Goal: Task Accomplishment & Management: Use online tool/utility

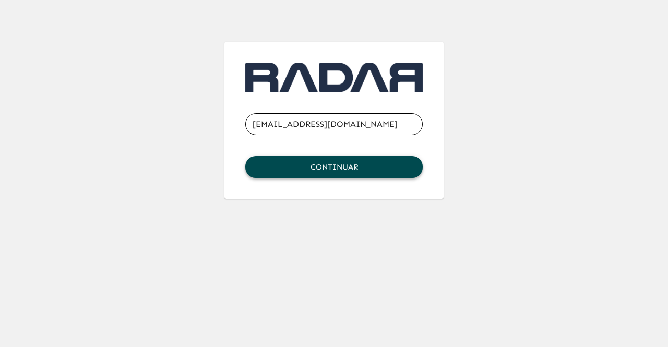
click at [361, 165] on button "Continuar" at bounding box center [333, 167] width 177 height 22
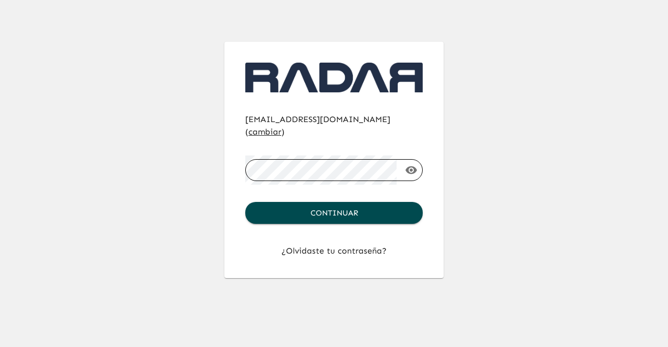
click at [397, 170] on div at bounding box center [397, 170] width 0 height 0
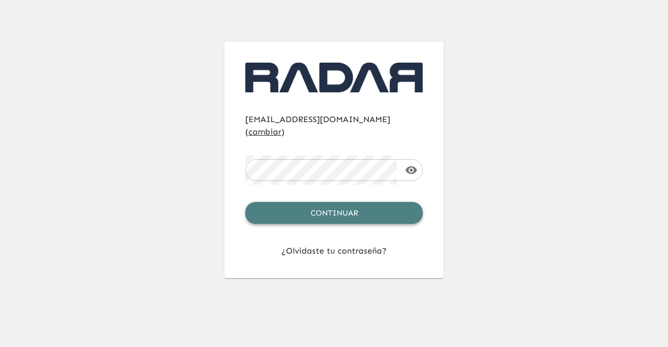
click at [345, 202] on button "Continuar" at bounding box center [333, 213] width 177 height 22
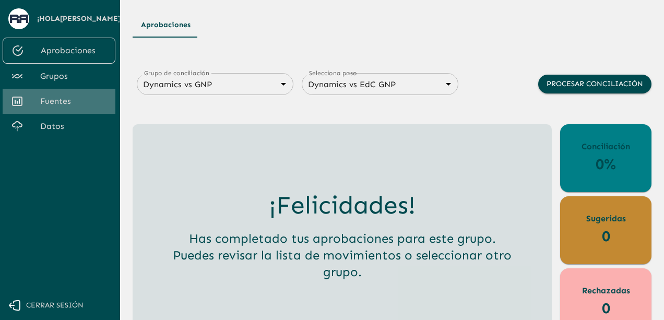
click at [75, 110] on link "Fuentes" at bounding box center [59, 101] width 113 height 25
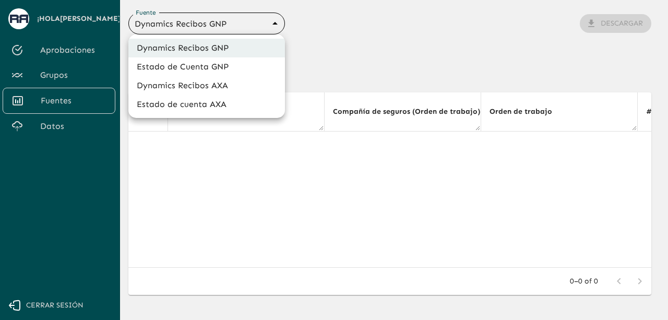
click at [223, 28] on body "Se están procesando los movimientos. Algunas acciones permanecerán deshabilitad…" at bounding box center [334, 160] width 668 height 320
click at [308, 68] on div at bounding box center [334, 160] width 668 height 320
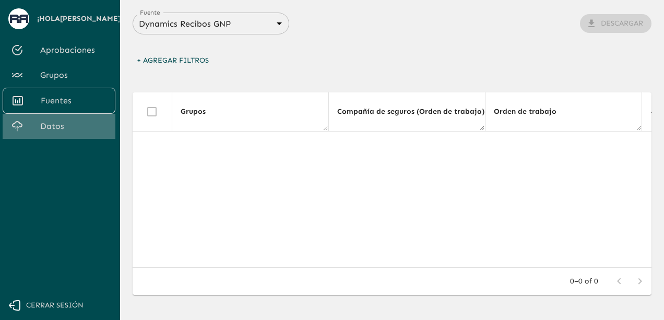
click at [59, 133] on link "Datos" at bounding box center [59, 126] width 113 height 25
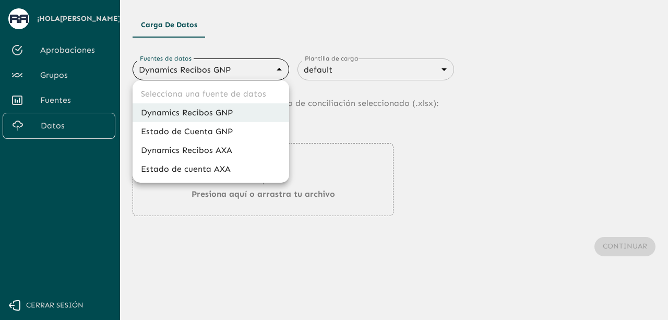
click at [250, 74] on body "Se están procesando los movimientos. Algunas acciones permanecerán deshabilitad…" at bounding box center [334, 160] width 668 height 320
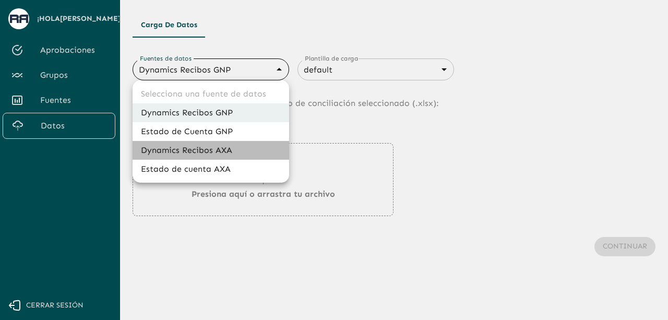
click at [204, 152] on li "Dynamics Recibos AXA" at bounding box center [211, 150] width 157 height 19
type input "689ccc8777b9e7089e38df0f"
type input "689d06949468a1cce7a5d52c"
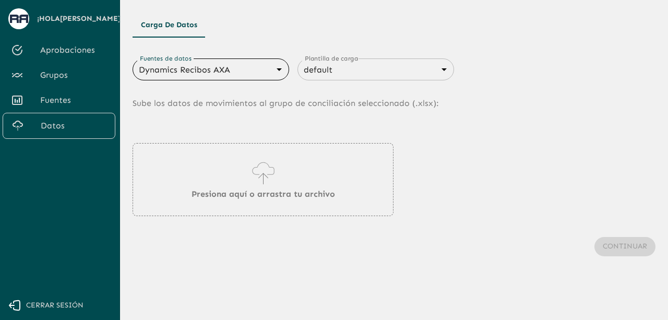
click at [437, 165] on div "Presiona aquí o arrastra tu archivo" at bounding box center [394, 179] width 523 height 73
click at [278, 198] on p "Presiona aquí o arrastra tu archivo" at bounding box center [263, 194] width 143 height 13
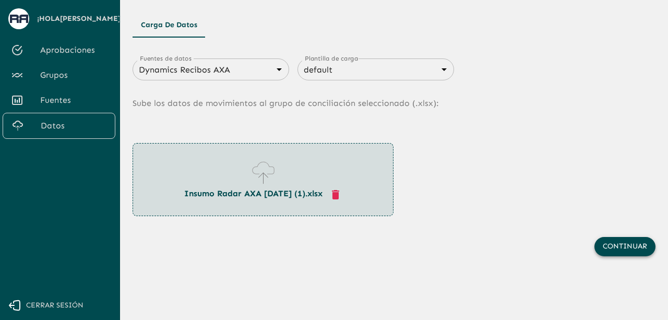
click at [617, 250] on button "Continuar" at bounding box center [624, 246] width 61 height 19
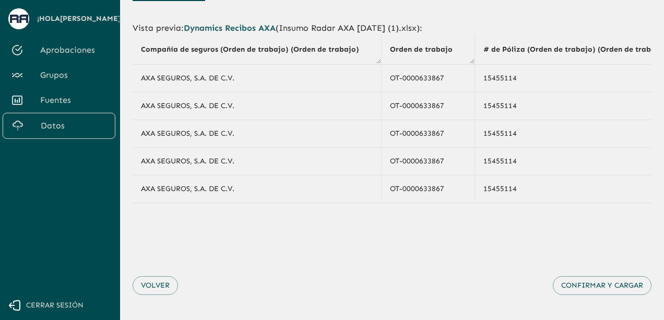
scroll to position [48, 0]
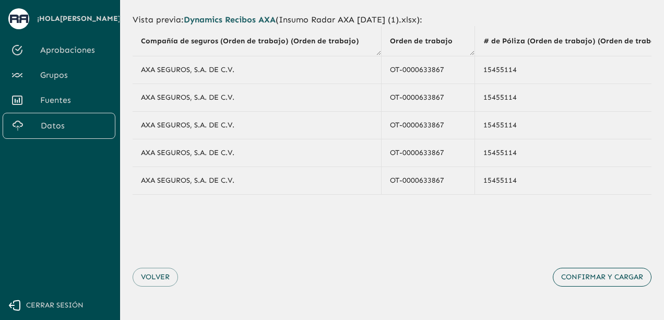
click at [586, 275] on button "Confirmar y cargar" at bounding box center [602, 277] width 99 height 19
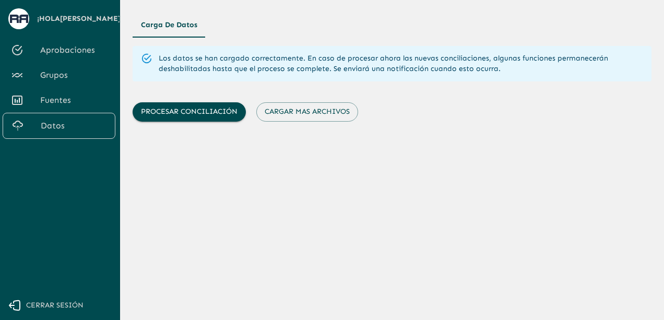
scroll to position [0, 0]
click at [338, 109] on button "Cargar mas archivos" at bounding box center [307, 111] width 102 height 19
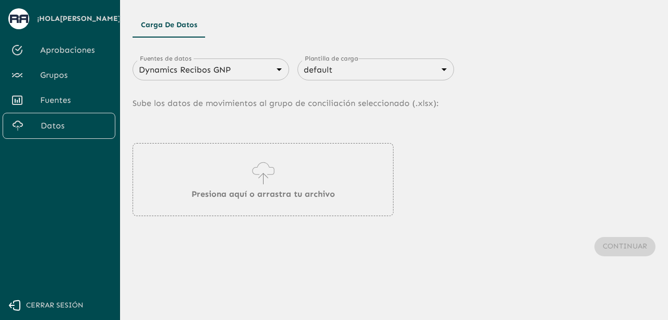
click at [257, 61] on div "Dynamics Recibos GNP 683f283f336112e7999fc7c3 Fuentes de datos" at bounding box center [211, 69] width 157 height 22
click at [254, 73] on body "Se están procesando los movimientos. Algunas acciones permanecerán deshabilitad…" at bounding box center [334, 160] width 668 height 320
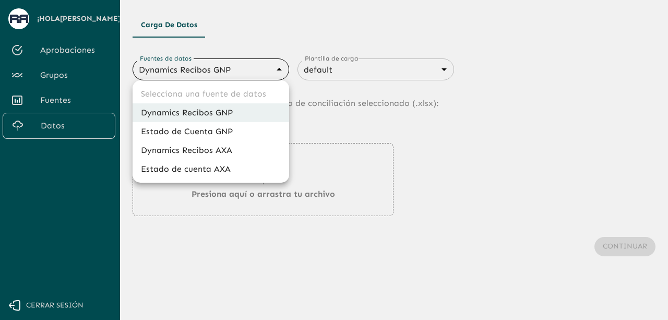
click at [222, 155] on li "Dynamics Recibos AXA" at bounding box center [211, 150] width 157 height 19
type input "689ccc8777b9e7089e38df0f"
type input "689d06949468a1cce7a5d52c"
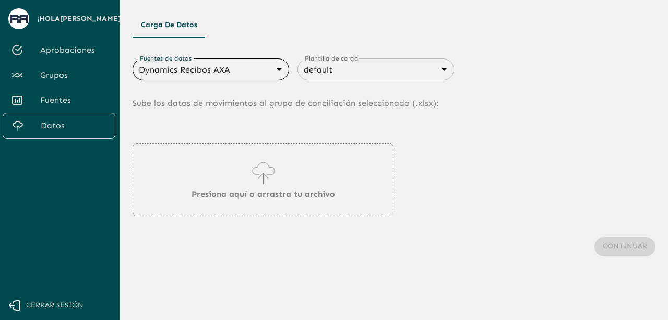
click at [243, 74] on body "Se están procesando los movimientos. Algunas acciones permanecerán deshabilitad…" at bounding box center [334, 160] width 668 height 320
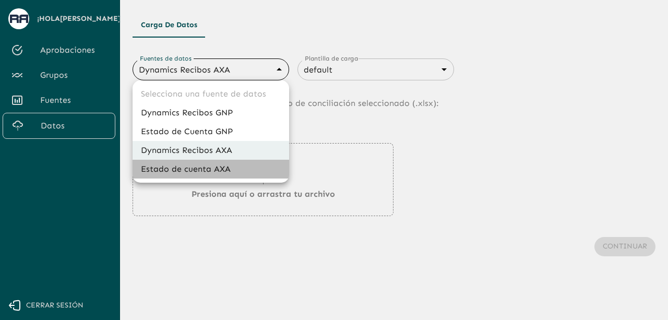
click at [203, 167] on li "Estado de cuenta AXA" at bounding box center [211, 169] width 157 height 19
type input "688d3623321e4b428189379d"
type input "688d3627321e4b42818937a0"
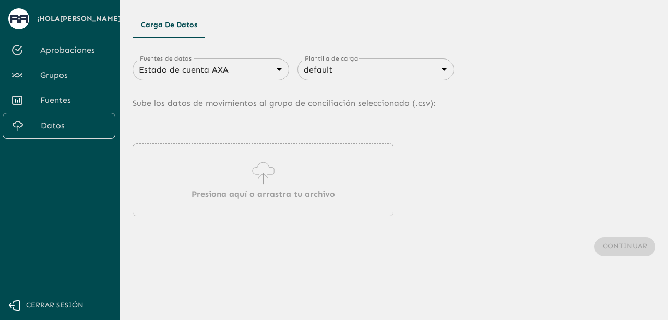
click at [215, 197] on p "Presiona aquí o arrastra tu archivo" at bounding box center [263, 194] width 143 height 13
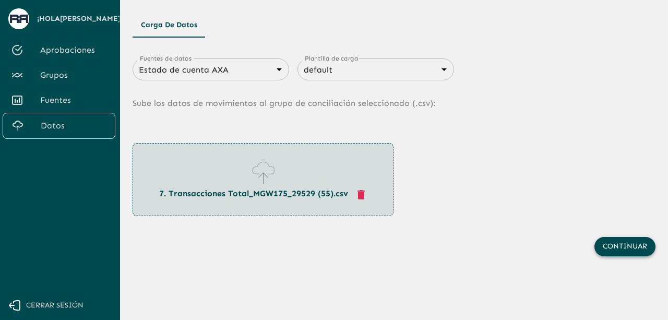
click at [608, 242] on button "Continuar" at bounding box center [624, 246] width 61 height 19
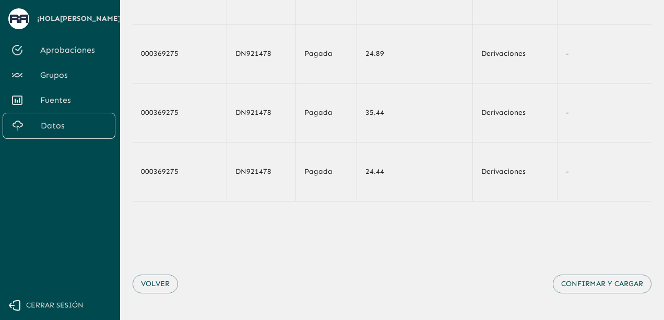
scroll to position [199, 0]
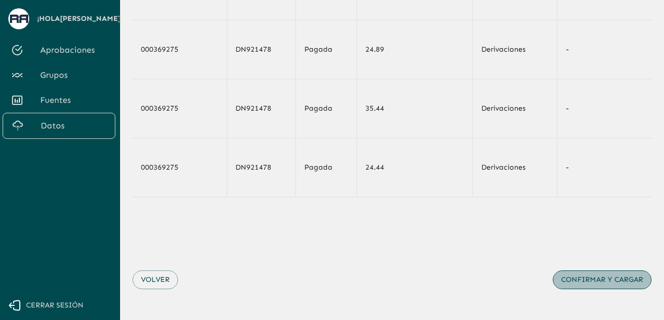
click at [593, 290] on button "Confirmar y cargar" at bounding box center [602, 279] width 99 height 19
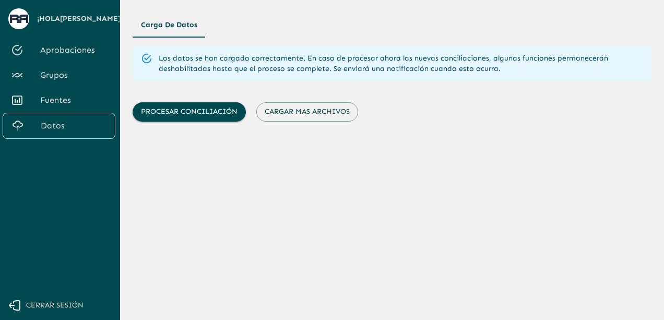
scroll to position [0, 0]
click at [330, 121] on button "Cargar mas archivos" at bounding box center [307, 111] width 102 height 19
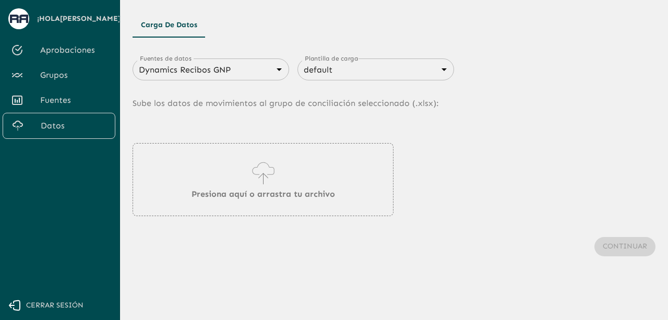
click at [261, 79] on div "Dynamics Recibos GNP 683f283f336112e7999fc7c3 Fuentes de datos" at bounding box center [211, 69] width 157 height 22
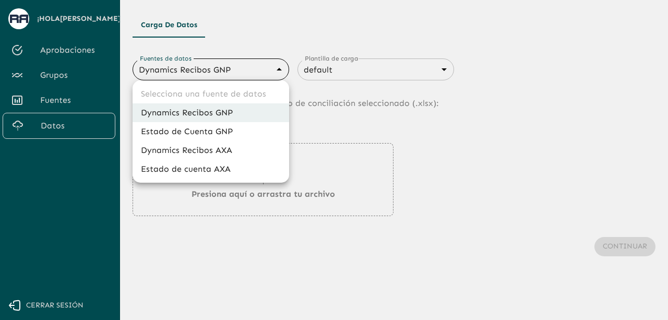
click at [272, 69] on body "Se están procesando los movimientos. Algunas acciones permanecerán deshabilitad…" at bounding box center [334, 160] width 668 height 320
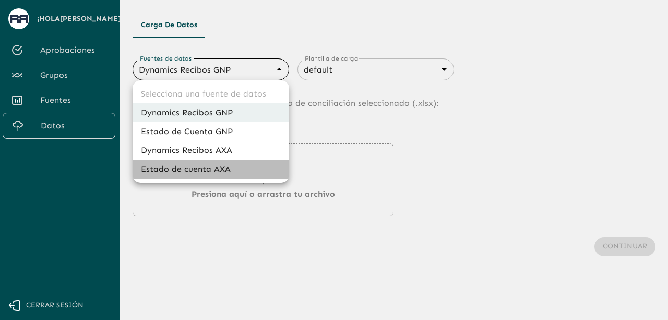
click at [211, 169] on li "Estado de cuenta AXA" at bounding box center [211, 169] width 157 height 19
type input "688d3623321e4b428189379d"
type input "688d3627321e4b42818937a0"
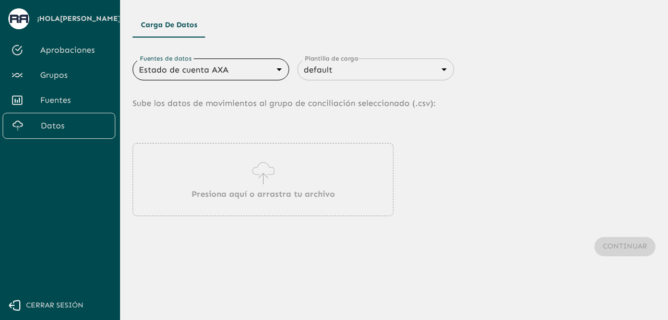
click at [226, 170] on div "Presiona aquí o arrastra tu archivo" at bounding box center [263, 179] width 261 height 73
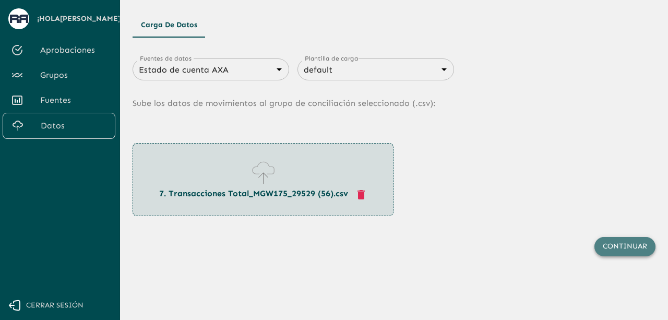
click at [624, 251] on button "Continuar" at bounding box center [624, 246] width 61 height 19
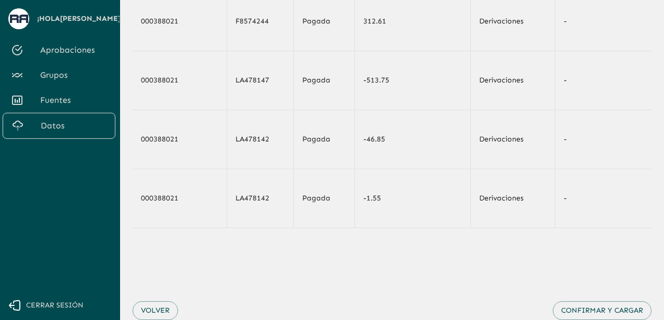
scroll to position [171, 0]
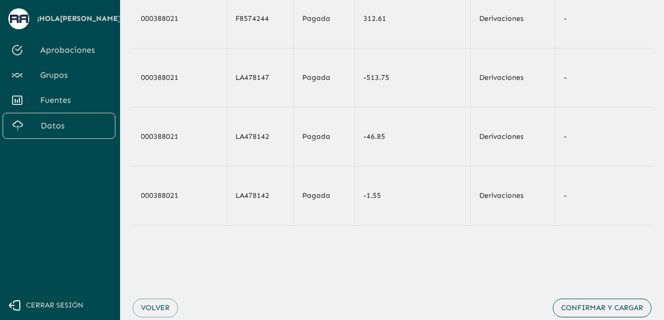
click at [621, 304] on button "Confirmar y cargar" at bounding box center [602, 307] width 99 height 19
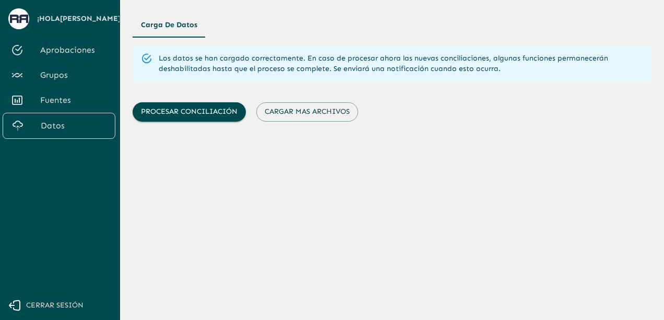
scroll to position [0, 0]
click at [283, 121] on button "Cargar mas archivos" at bounding box center [307, 111] width 102 height 19
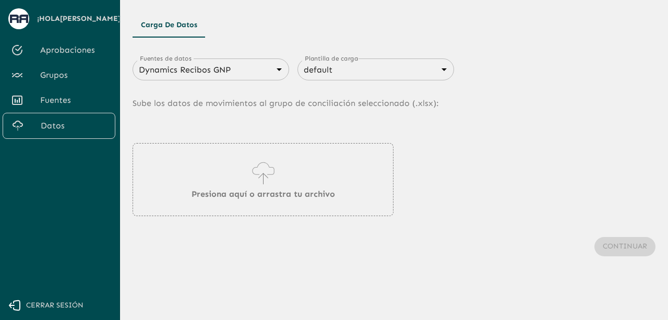
click at [231, 59] on div "Dynamics Recibos GNP 683f283f336112e7999fc7c3 Fuentes de datos" at bounding box center [211, 69] width 157 height 22
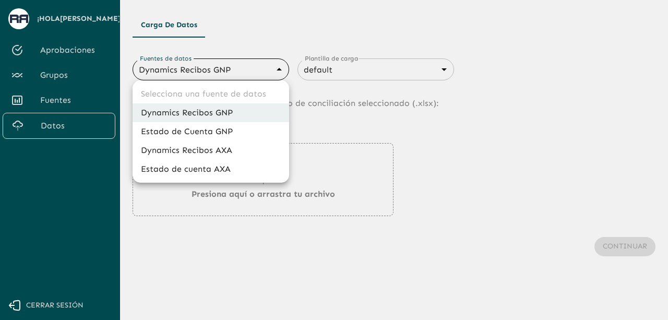
click at [231, 63] on body "Se están procesando los movimientos. Algunas acciones permanecerán deshabilitad…" at bounding box center [334, 160] width 668 height 320
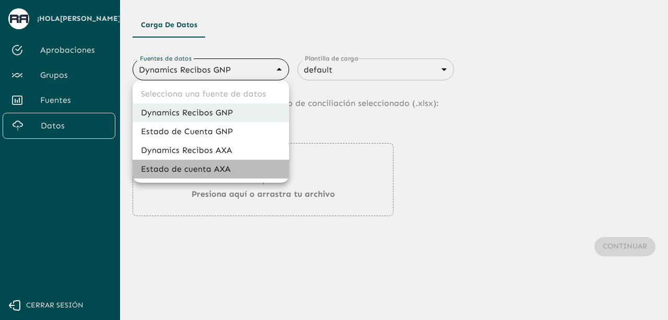
click at [209, 169] on li "Estado de cuenta AXA" at bounding box center [211, 169] width 157 height 19
type input "688d3623321e4b428189379d"
type input "688d3627321e4b42818937a0"
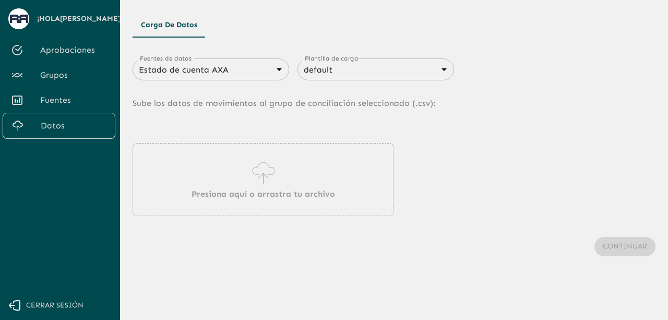
click at [232, 179] on div "Presiona aquí o arrastra tu archivo" at bounding box center [263, 179] width 261 height 73
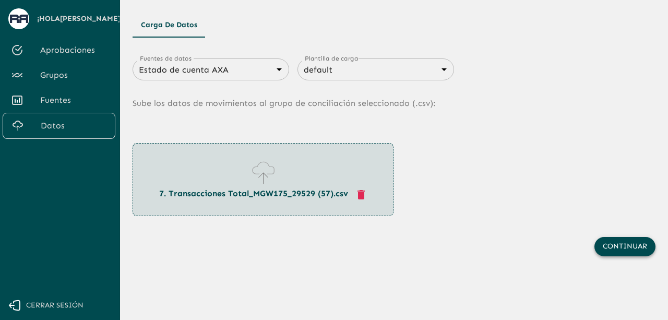
click at [608, 250] on button "Continuar" at bounding box center [624, 246] width 61 height 19
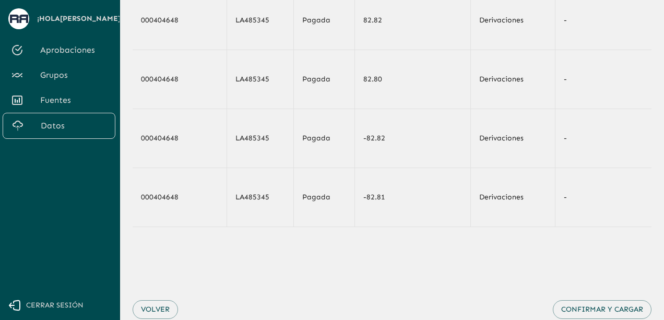
scroll to position [205, 0]
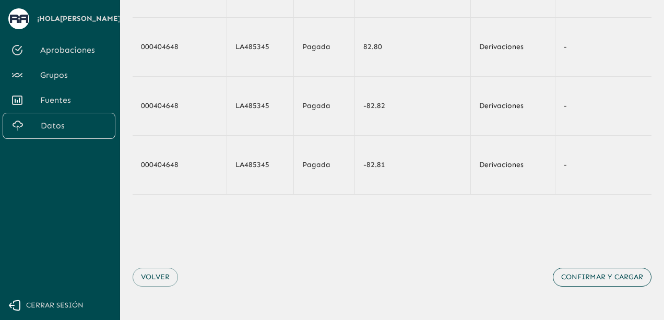
click at [611, 279] on button "Confirmar y cargar" at bounding box center [602, 277] width 99 height 19
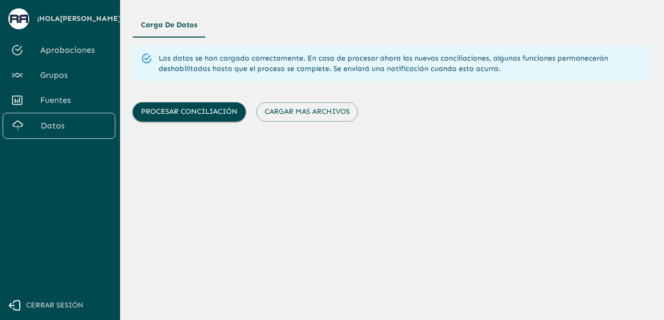
scroll to position [0, 0]
click at [345, 115] on button "Cargar mas archivos" at bounding box center [307, 111] width 102 height 19
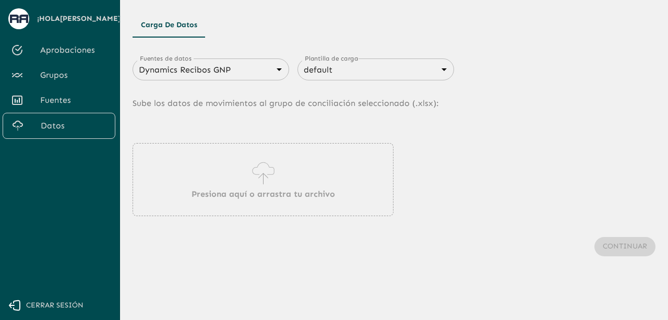
click at [268, 185] on icon at bounding box center [263, 173] width 30 height 29
click at [249, 70] on body "Se están procesando los movimientos. Algunas acciones permanecerán deshabilitad…" at bounding box center [334, 160] width 668 height 320
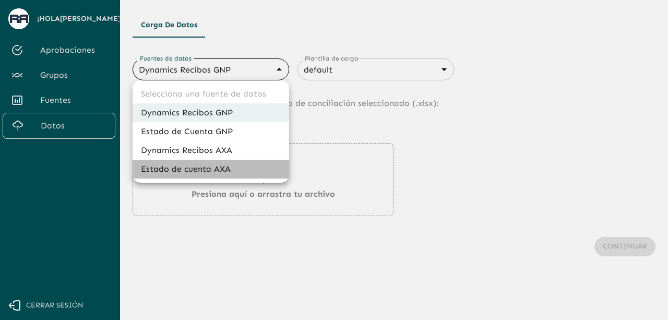
click at [243, 166] on li "Estado de cuenta AXA" at bounding box center [211, 169] width 157 height 19
type input "688d3623321e4b428189379d"
type input "688d3627321e4b42818937a0"
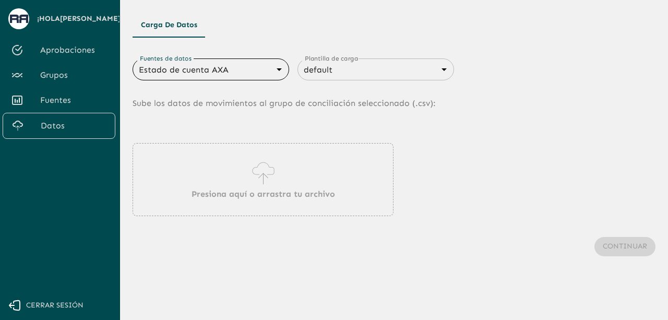
click at [247, 190] on p "Presiona aquí o arrastra tu archivo" at bounding box center [263, 194] width 143 height 13
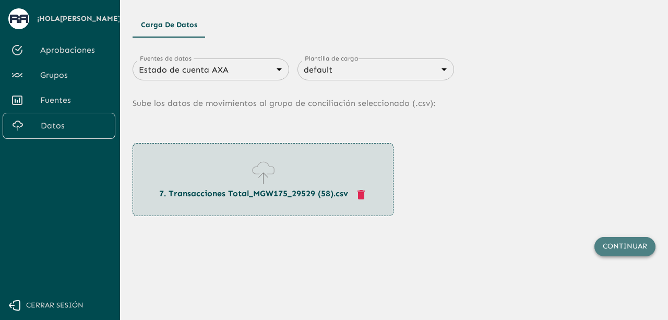
click at [609, 248] on button "Continuar" at bounding box center [624, 246] width 61 height 19
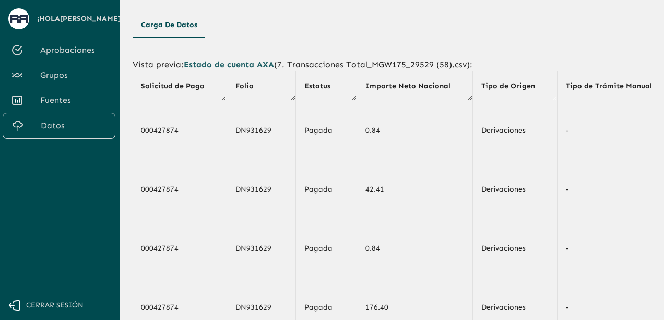
scroll to position [205, 0]
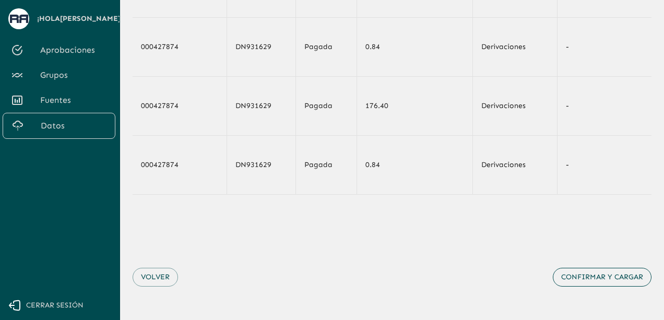
click at [612, 285] on button "Confirmar y cargar" at bounding box center [602, 277] width 99 height 19
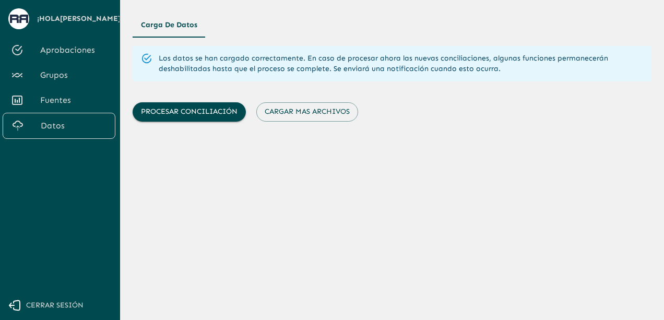
scroll to position [0, 0]
click at [327, 104] on button "Cargar mas archivos" at bounding box center [307, 111] width 102 height 19
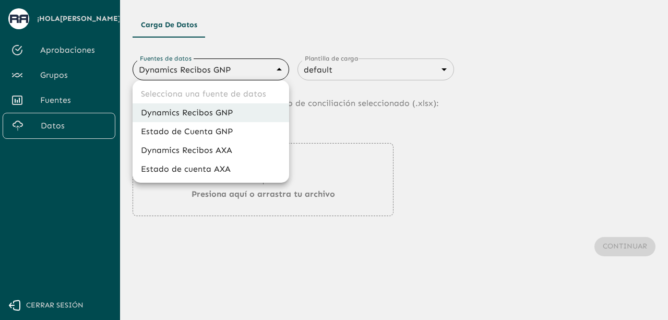
click at [244, 77] on body "Se están procesando los movimientos. Algunas acciones permanecerán deshabilitad…" at bounding box center [334, 160] width 668 height 320
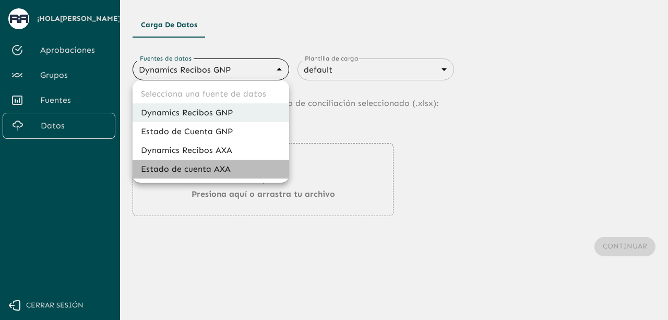
click at [232, 167] on li "Estado de cuenta AXA" at bounding box center [211, 169] width 157 height 19
type input "688d3623321e4b428189379d"
type input "688d3627321e4b42818937a0"
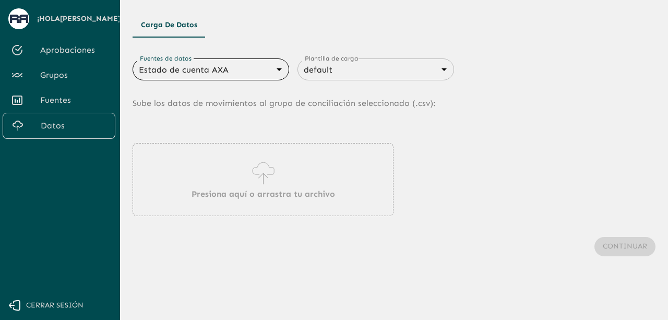
click at [238, 190] on p "Presiona aquí o arrastra tu archivo" at bounding box center [263, 194] width 143 height 13
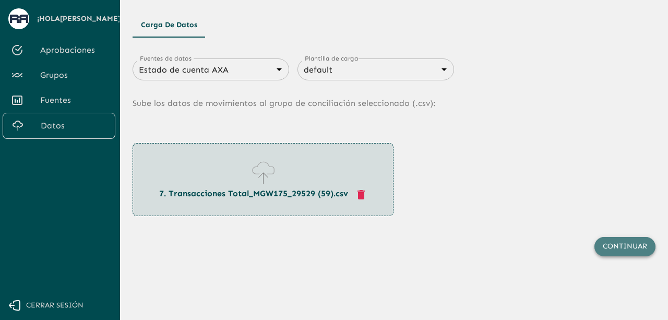
click at [602, 241] on button "Continuar" at bounding box center [624, 246] width 61 height 19
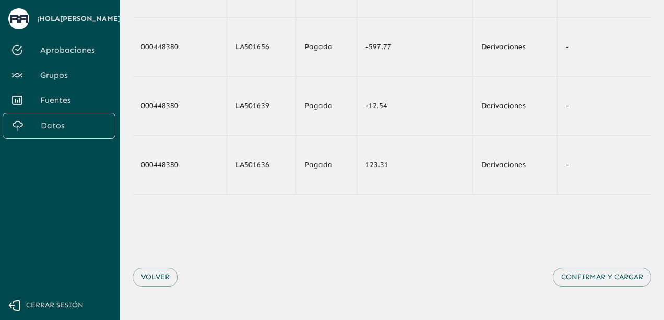
scroll to position [205, 0]
click at [625, 280] on button "Confirmar y cargar" at bounding box center [602, 277] width 99 height 19
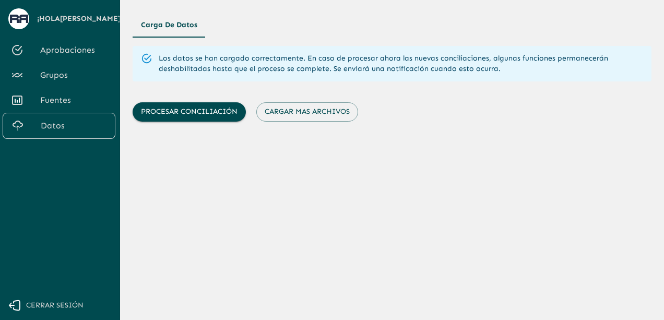
scroll to position [0, 0]
click at [294, 113] on button "Cargar mas archivos" at bounding box center [307, 111] width 102 height 19
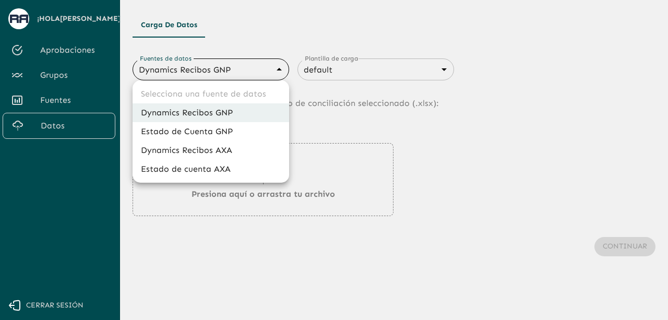
click at [254, 73] on body "Se están procesando los movimientos. Algunas acciones permanecerán deshabilitad…" at bounding box center [334, 160] width 668 height 320
click at [233, 169] on li "Estado de cuenta AXA" at bounding box center [211, 169] width 157 height 19
type input "688d3623321e4b428189379d"
type input "688d3627321e4b42818937a0"
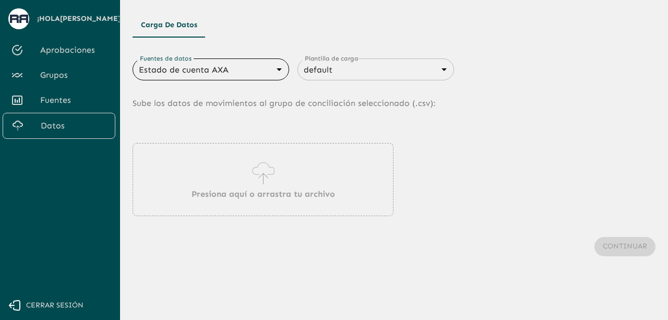
click at [289, 180] on div "Presiona aquí o arrastra tu archivo" at bounding box center [263, 179] width 261 height 73
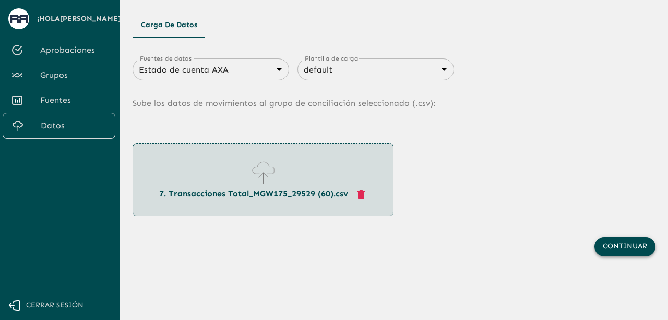
click at [623, 251] on button "Continuar" at bounding box center [624, 246] width 61 height 19
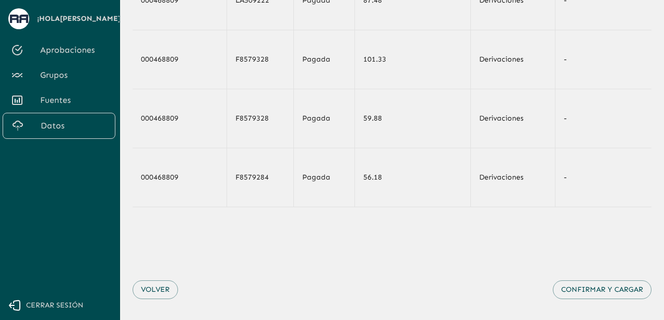
scroll to position [205, 0]
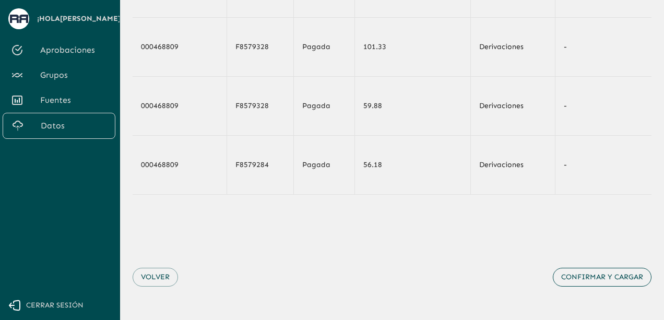
click at [593, 277] on button "Confirmar y cargar" at bounding box center [602, 277] width 99 height 19
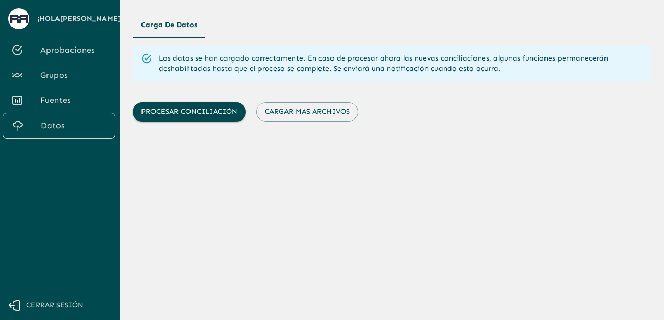
scroll to position [0, 0]
click at [310, 115] on button "Cargar mas archivos" at bounding box center [307, 111] width 102 height 19
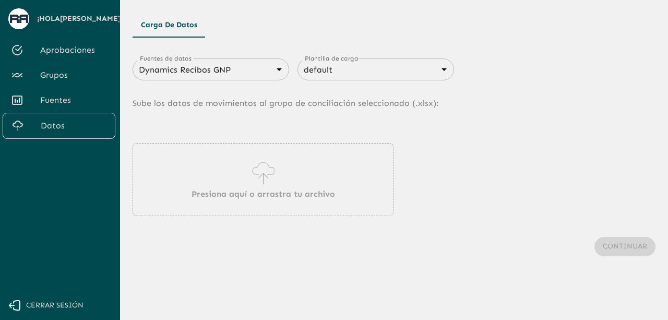
click at [265, 181] on icon at bounding box center [263, 173] width 30 height 29
click at [229, 72] on body "Se están procesando los movimientos. Algunas acciones permanecerán deshabilitad…" at bounding box center [334, 160] width 668 height 320
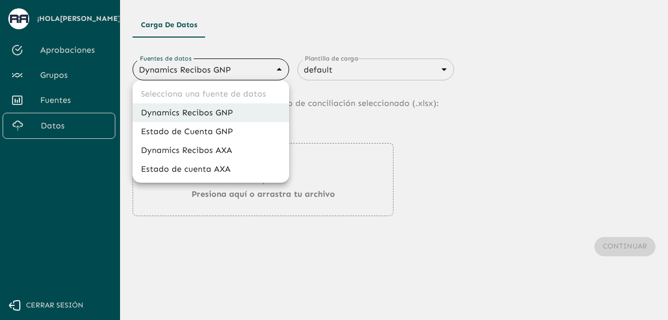
click at [220, 164] on li "Estado de cuenta AXA" at bounding box center [211, 169] width 157 height 19
type input "688d3623321e4b428189379d"
type input "688d3627321e4b42818937a0"
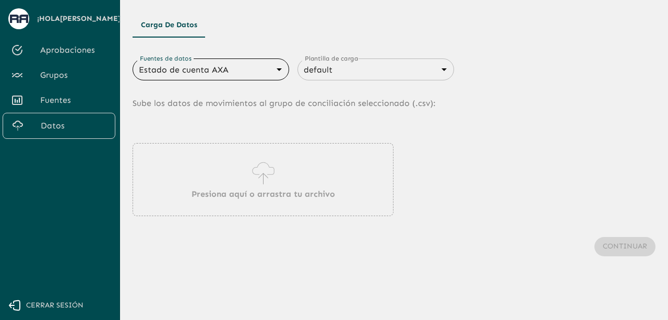
click at [242, 174] on div "Presiona aquí o arrastra tu archivo" at bounding box center [263, 179] width 261 height 73
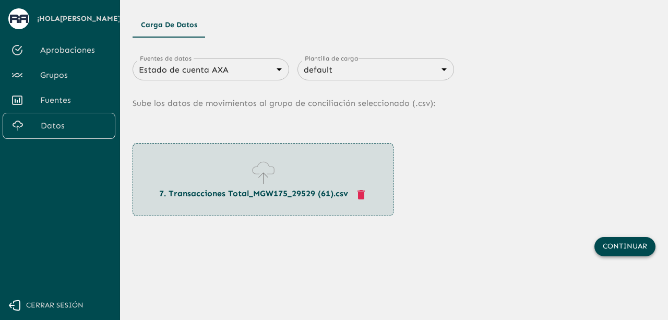
click at [609, 250] on button "Continuar" at bounding box center [624, 246] width 61 height 19
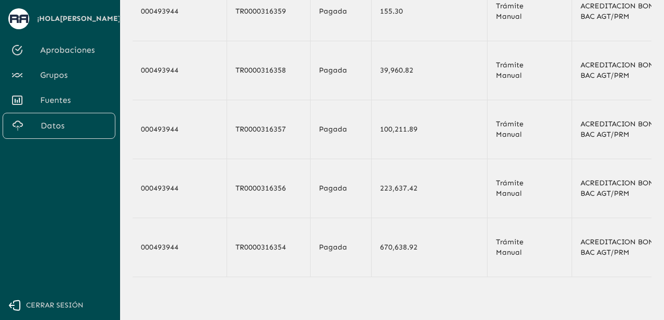
scroll to position [188, 0]
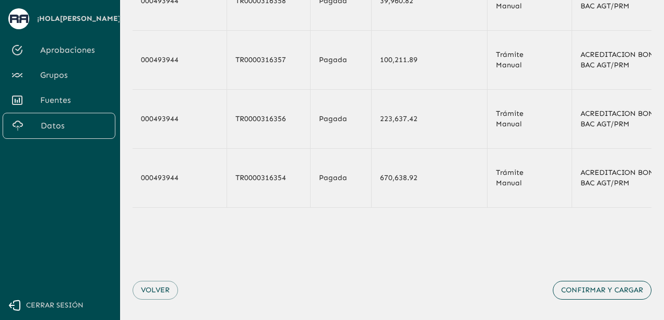
click at [608, 300] on button "Confirmar y cargar" at bounding box center [602, 290] width 99 height 19
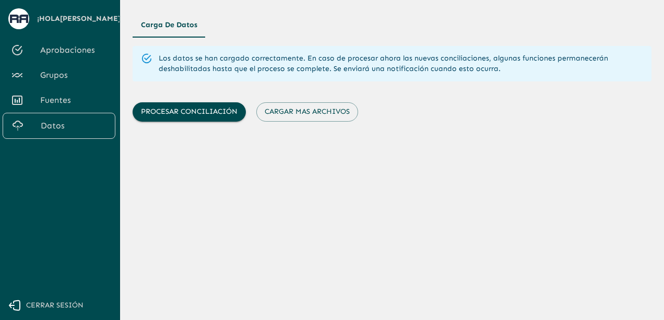
scroll to position [0, 0]
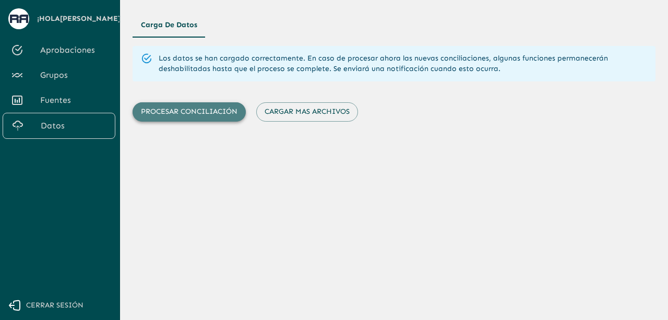
click at [197, 114] on button "Procesar conciliación" at bounding box center [189, 111] width 113 height 19
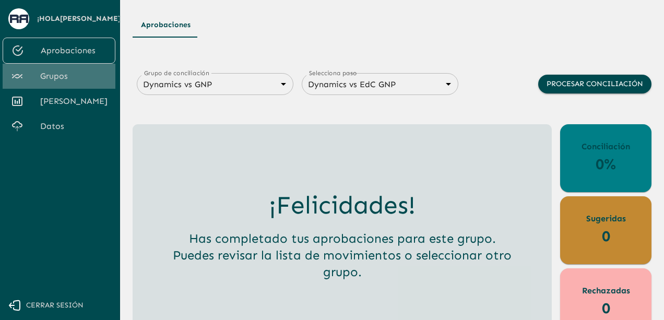
click at [58, 84] on link "Grupos" at bounding box center [59, 76] width 113 height 25
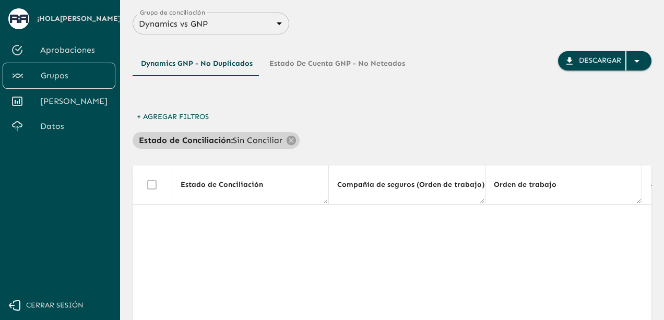
click at [270, 139] on p "Sin Conciliar" at bounding box center [258, 140] width 50 height 13
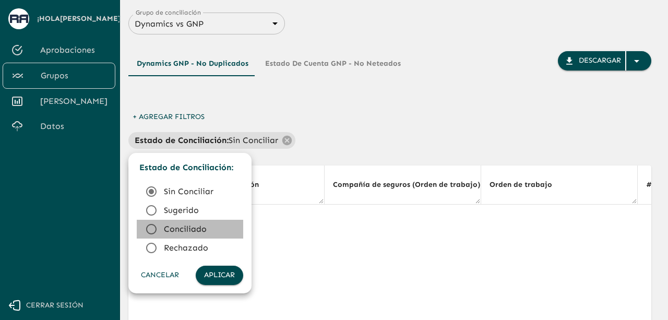
click at [151, 228] on icon at bounding box center [151, 229] width 13 height 13
click at [223, 279] on button "Aplicar" at bounding box center [219, 275] width 47 height 19
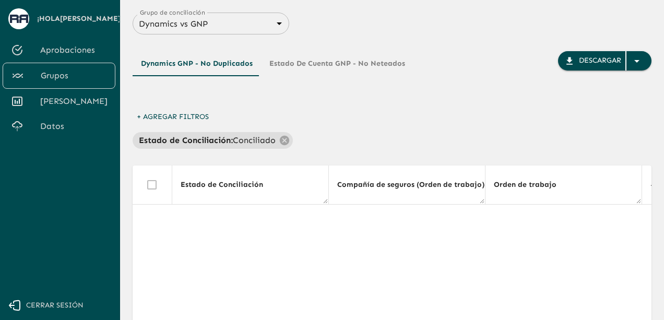
click at [74, 54] on span "Aprobaciones" at bounding box center [73, 50] width 67 height 13
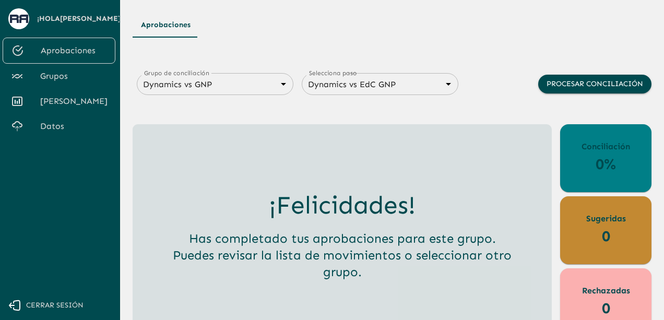
click at [460, 2] on main "Aprobaciones Grupo de conciliación Dynamics vs GNP 6848843415205559d9cb70b5 Gru…" at bounding box center [392, 160] width 544 height 320
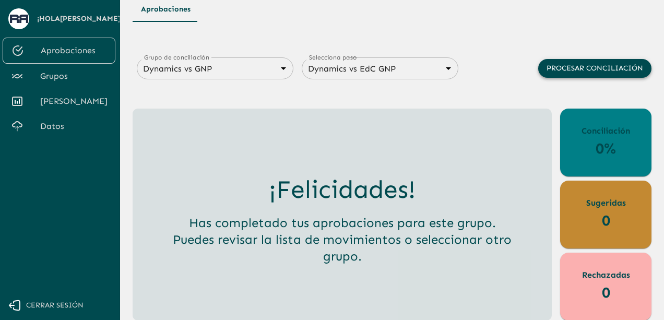
drag, startPoint x: 513, startPoint y: 43, endPoint x: 629, endPoint y: 76, distance: 120.8
click at [629, 76] on div "Aprobaciones Grupo de conciliación Dynamics vs GNP 6848843415205559d9cb70b5 Gru…" at bounding box center [392, 159] width 519 height 324
click at [237, 69] on body "Se están procesando los movimientos. Algunas acciones permanecerán deshabilitad…" at bounding box center [332, 144] width 664 height 320
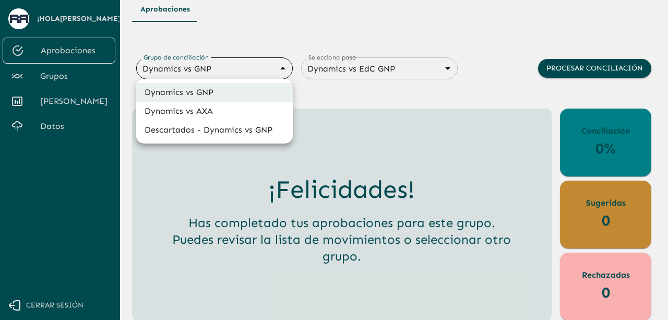
click at [182, 111] on li "Dynamics vs AXA" at bounding box center [214, 111] width 157 height 19
type input "688d0fb445366dcf85fc95f2"
type input "688d222080ad215155b0dc6c"
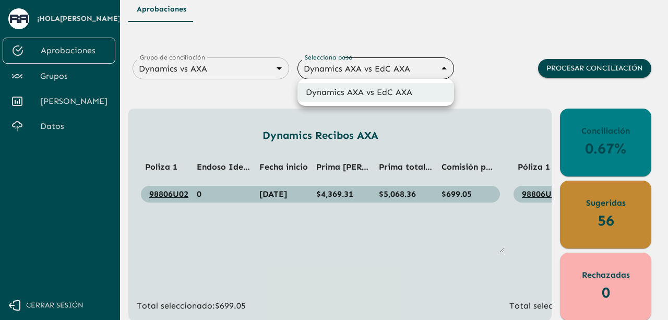
click at [420, 71] on body "Se están procesando los movimientos. Algunas acciones permanecerán deshabilitad…" at bounding box center [334, 144] width 668 height 320
click at [460, 65] on div at bounding box center [334, 160] width 668 height 320
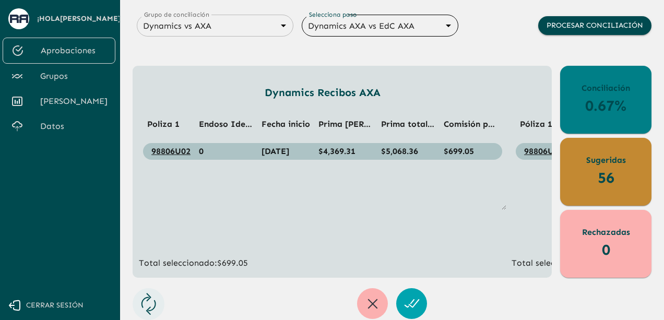
scroll to position [0, 0]
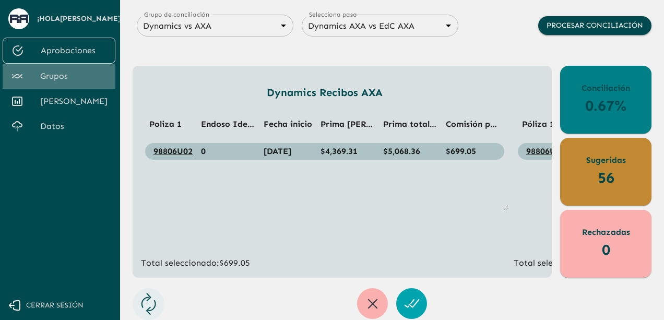
click at [63, 78] on span "Grupos" at bounding box center [73, 76] width 67 height 13
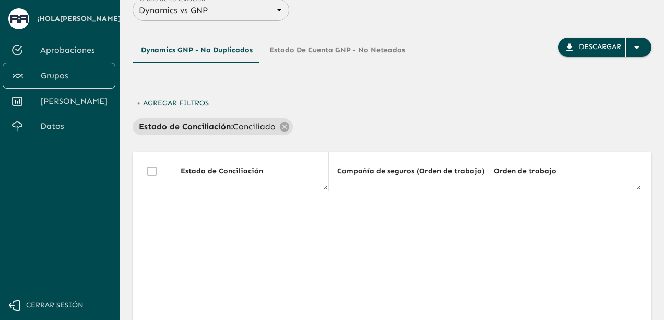
scroll to position [10, 0]
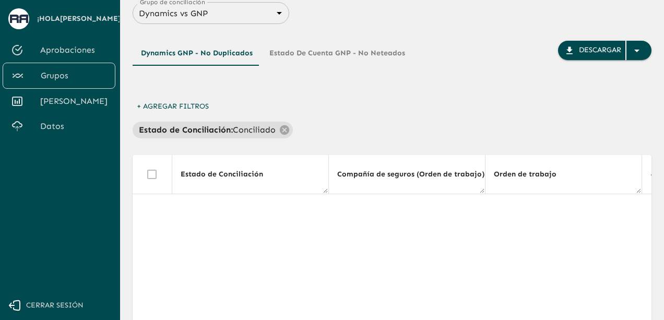
click at [224, 14] on body "Se están procesando los movimientos. Algunas acciones permanecerán deshabilitad…" at bounding box center [332, 150] width 664 height 320
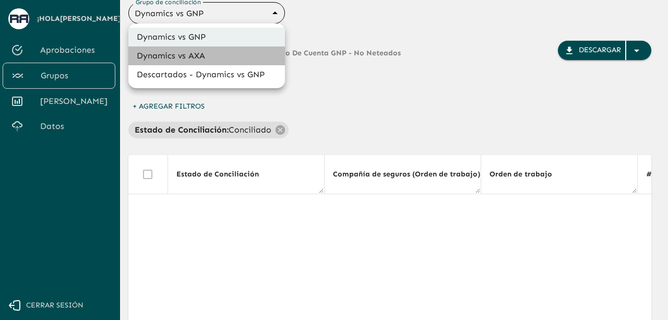
click at [194, 58] on li "Dynamics vs AXA" at bounding box center [206, 55] width 157 height 19
type input "688d0fb445366dcf85fc95f2"
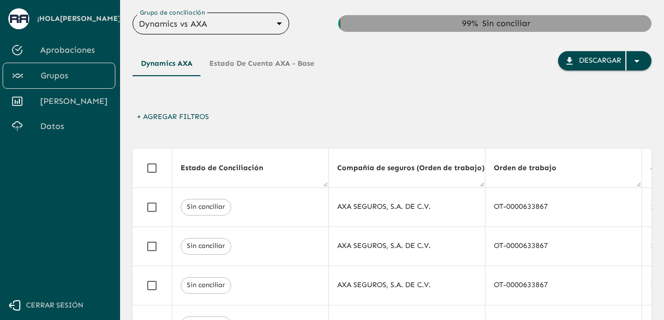
click at [176, 118] on button "+ Agregar Filtros" at bounding box center [173, 116] width 80 height 19
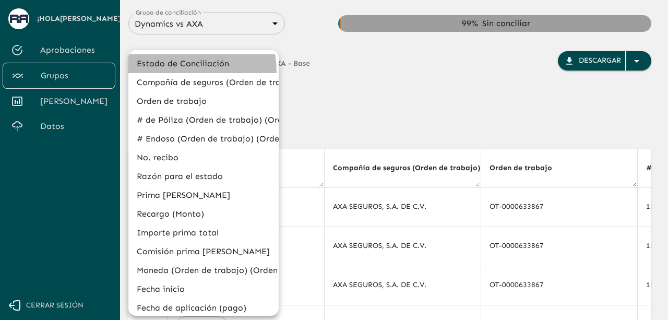
click at [168, 73] on li "Estado de Conciliación" at bounding box center [203, 63] width 150 height 19
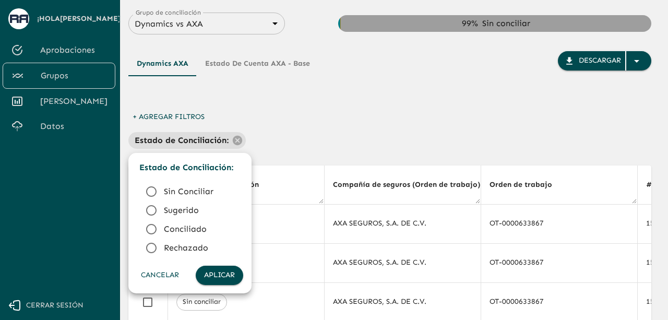
click at [149, 229] on icon at bounding box center [151, 229] width 13 height 13
click at [223, 269] on button "Aplicar" at bounding box center [219, 275] width 47 height 19
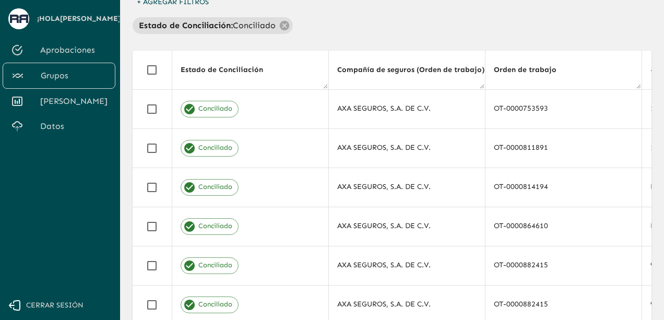
scroll to position [114, 0]
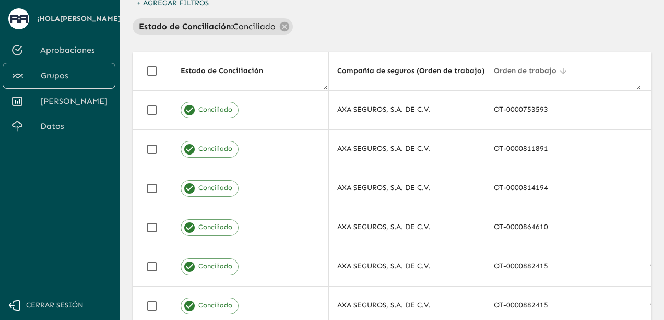
click at [564, 65] on span "Orden de trabajo" at bounding box center [532, 71] width 76 height 13
click at [588, 36] on div "Dynamics AXA Estado de cuenta AXA - Base Descargar + Agregar Filtros Estado de …" at bounding box center [392, 205] width 519 height 569
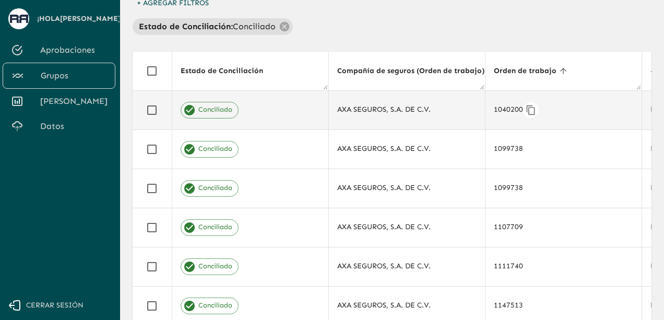
click at [587, 106] on div "1040200" at bounding box center [563, 110] width 139 height 16
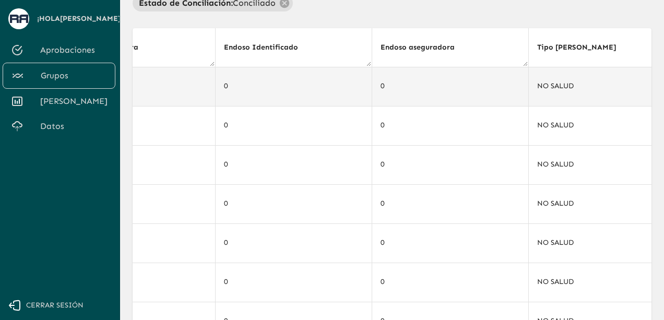
scroll to position [0, 4655]
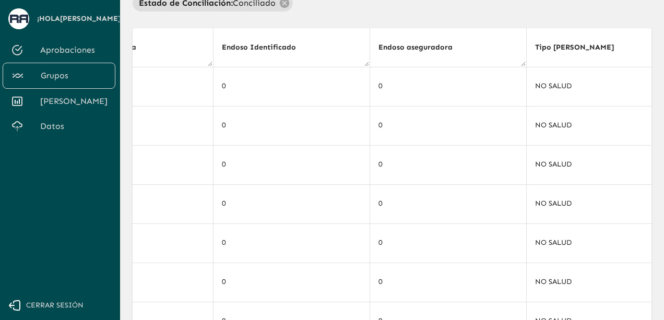
click at [495, 29] on th "Endoso aseguradora" at bounding box center [447, 47] width 157 height 39
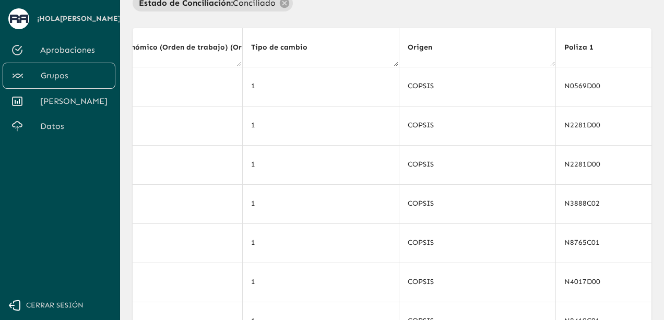
scroll to position [0, 3841]
drag, startPoint x: 498, startPoint y: 50, endPoint x: 460, endPoint y: 46, distance: 37.7
click at [460, 46] on th "Origen" at bounding box center [479, 47] width 157 height 39
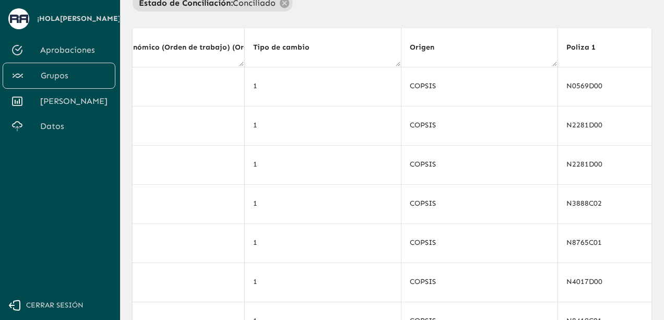
click at [460, 46] on th "Origen" at bounding box center [479, 47] width 157 height 39
drag, startPoint x: 537, startPoint y: 49, endPoint x: 388, endPoint y: 55, distance: 149.4
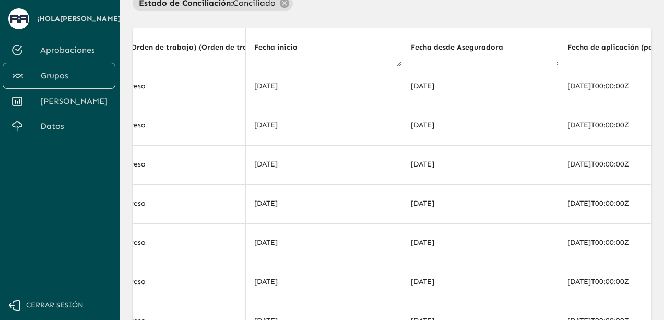
scroll to position [0, 2881]
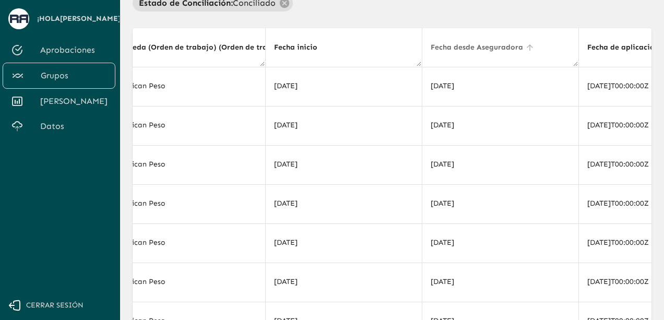
drag, startPoint x: 427, startPoint y: 49, endPoint x: 493, endPoint y: 50, distance: 65.7
click at [493, 50] on span "Fecha desde Aseguradora" at bounding box center [483, 47] width 106 height 13
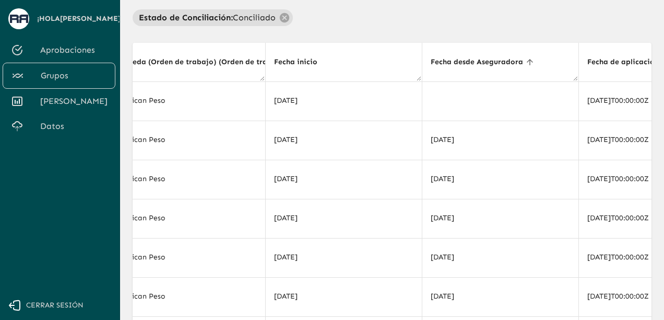
scroll to position [118, 0]
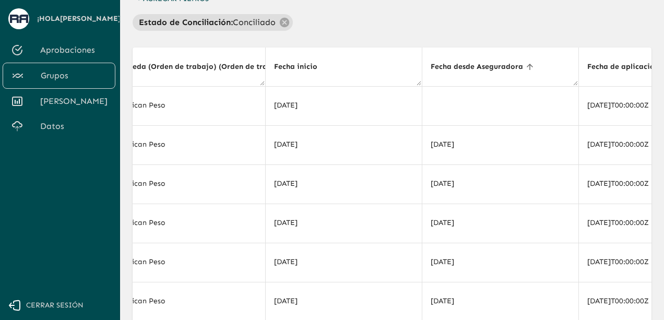
click at [370, 37] on div "Dynamics AXA Estado de cuenta AXA - Base Descargar + Agregar Filtros Estado de …" at bounding box center [392, 201] width 519 height 569
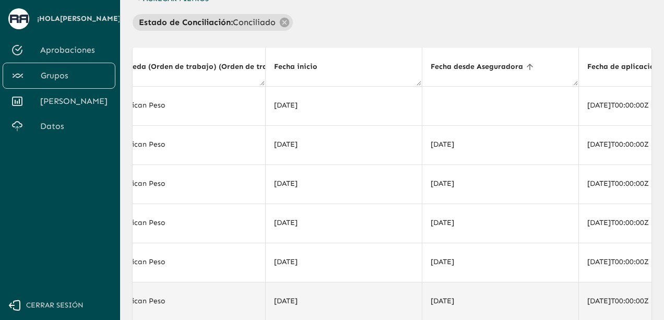
drag, startPoint x: 461, startPoint y: 317, endPoint x: 433, endPoint y: 318, distance: 28.2
click at [433, 318] on td "28/02/2025" at bounding box center [500, 301] width 157 height 39
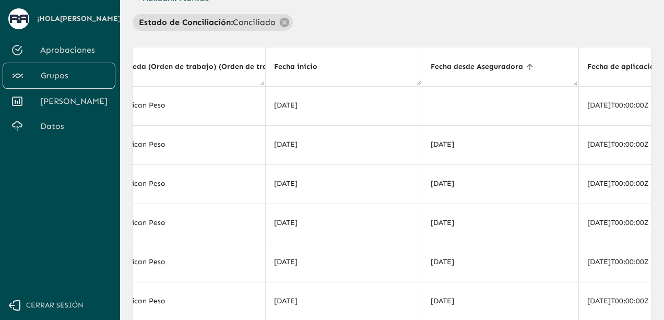
click at [547, 37] on div "Dynamics AXA Estado de cuenta AXA - Base Descargar + Agregar Filtros Estado de …" at bounding box center [392, 201] width 519 height 569
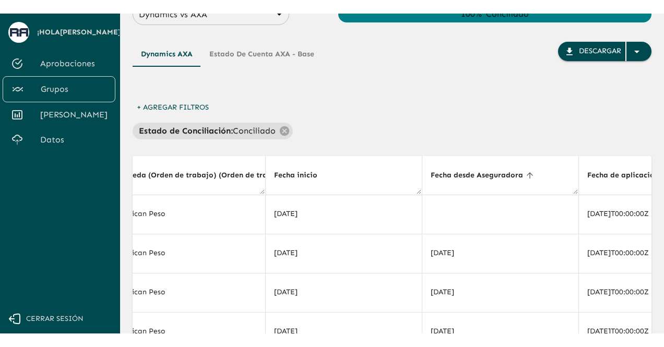
scroll to position [0, 0]
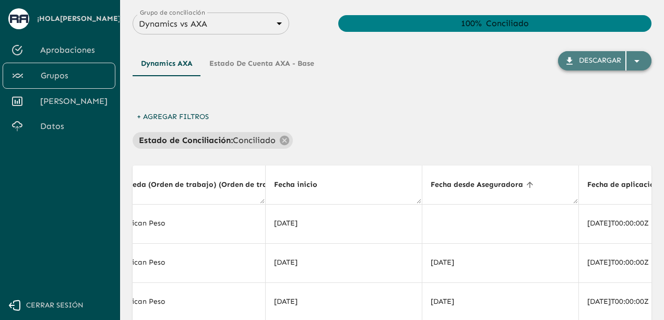
click at [589, 64] on div "Descargar" at bounding box center [600, 60] width 42 height 13
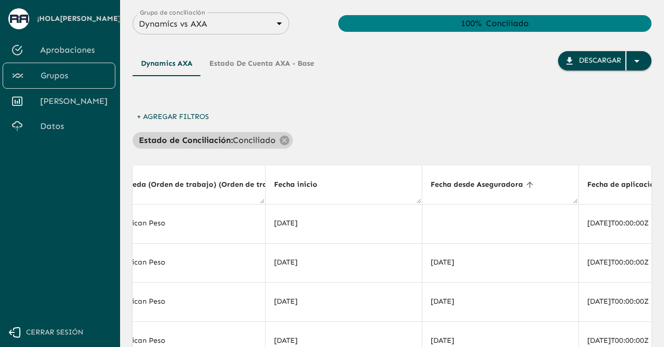
click at [238, 145] on p "Conciliado" at bounding box center [254, 140] width 43 height 13
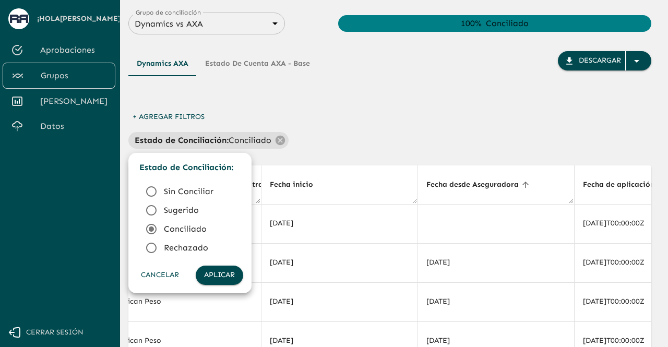
click at [151, 216] on icon at bounding box center [151, 210] width 10 height 10
click at [218, 274] on button "Aplicar" at bounding box center [219, 275] width 47 height 19
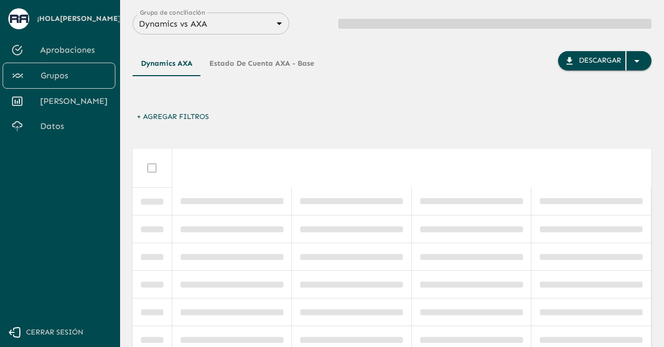
click at [139, 116] on button "+ Agregar Filtros" at bounding box center [173, 116] width 80 height 19
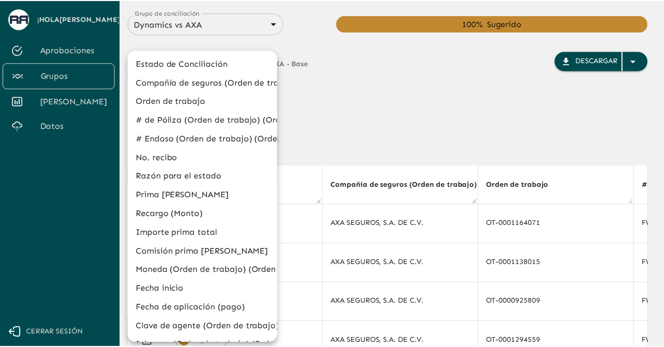
scroll to position [0, 2881]
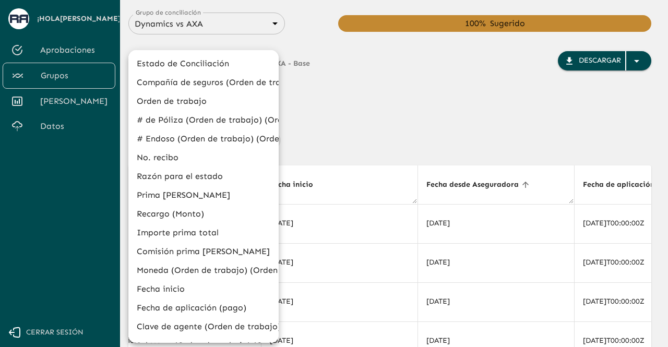
click at [367, 109] on div at bounding box center [334, 173] width 668 height 347
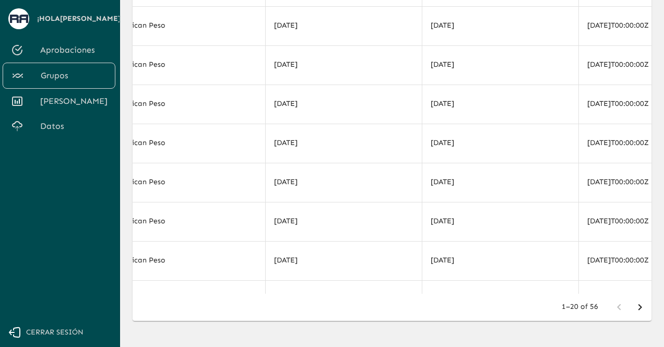
scroll to position [238, 0]
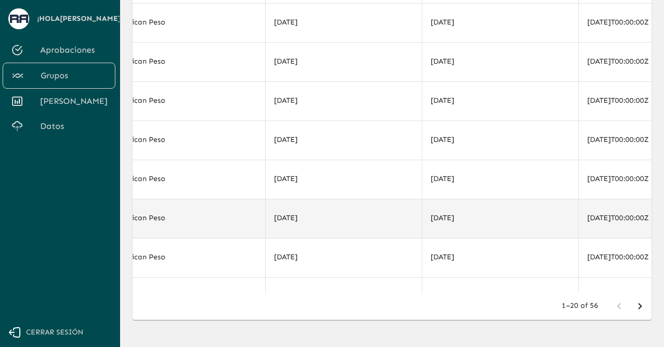
drag, startPoint x: 427, startPoint y: 294, endPoint x: 497, endPoint y: 288, distance: 69.7
click at [497, 288] on div "Estado de Conciliación Compañía de seguros (Orden de trabajo) (Orden de trabajo…" at bounding box center [392, 123] width 519 height 392
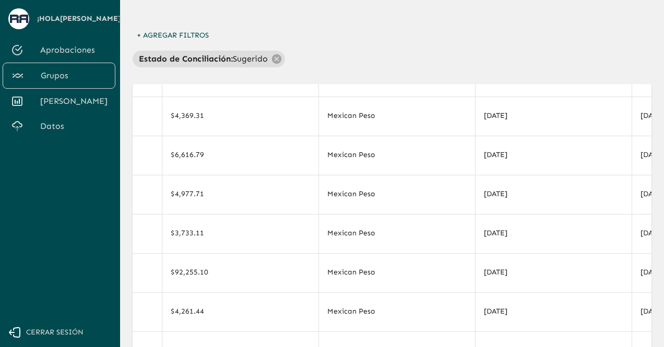
scroll to position [79, 0]
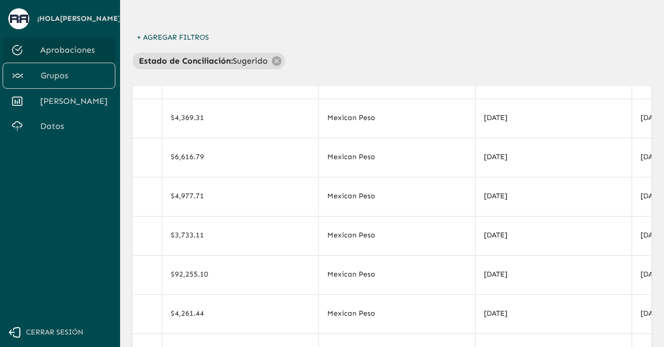
click at [418, 63] on div "Estado de Conciliación : Sugerido" at bounding box center [392, 61] width 519 height 17
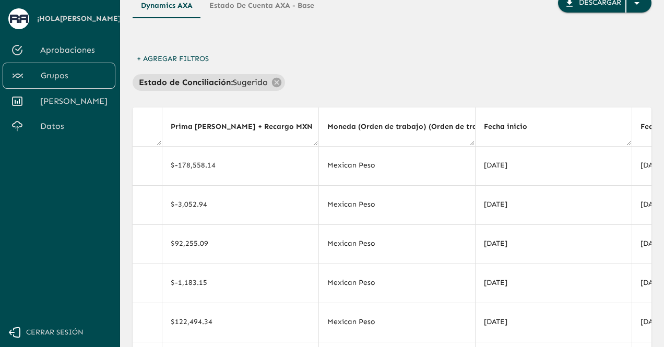
scroll to position [0, 0]
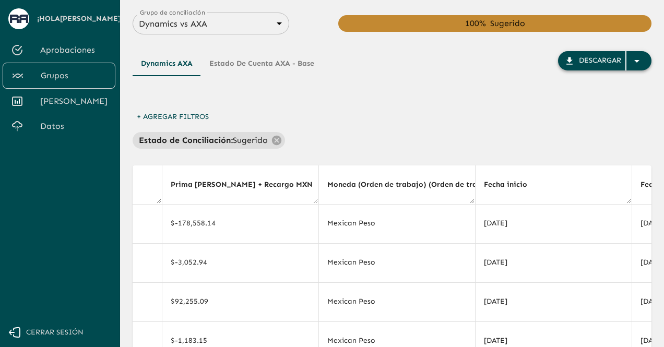
click at [594, 54] on div "Descargar" at bounding box center [600, 60] width 42 height 13
click at [235, 142] on p "Sugerido" at bounding box center [250, 140] width 35 height 13
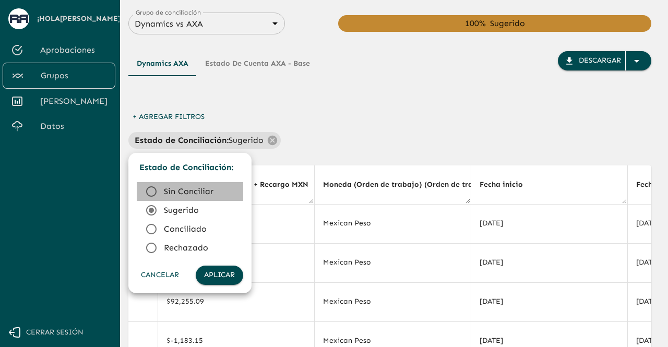
click at [153, 195] on icon at bounding box center [151, 191] width 10 height 10
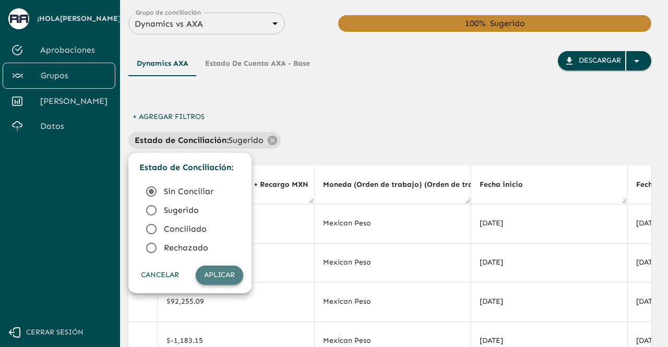
click at [218, 276] on button "Aplicar" at bounding box center [219, 275] width 47 height 19
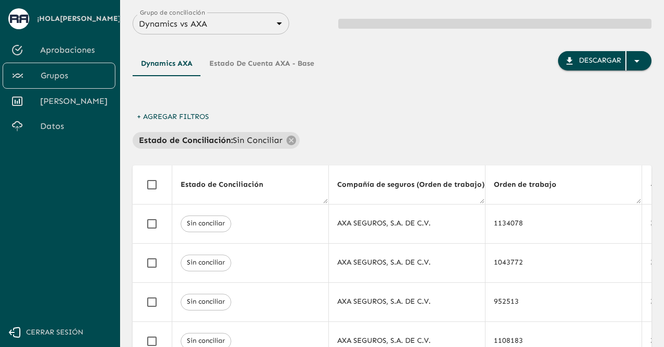
scroll to position [0, 2671]
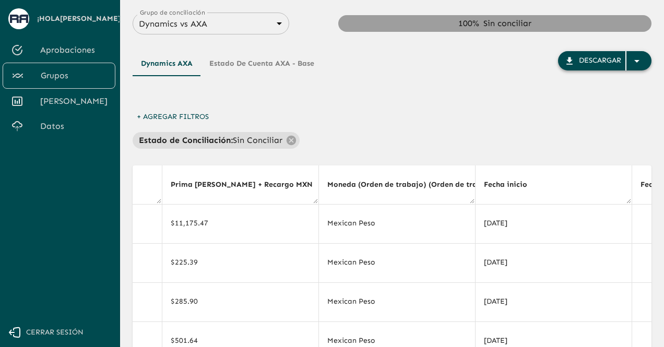
click at [578, 64] on button "Descargar" at bounding box center [604, 60] width 93 height 19
click at [415, 87] on div "Dynamics AXA Estado de cuenta AXA - Base Descargar" at bounding box center [392, 79] width 519 height 56
click at [573, 62] on icon "button" at bounding box center [569, 61] width 10 height 10
click at [393, 91] on div "Dynamics AXA Estado de cuenta AXA - Base Descargar" at bounding box center [392, 79] width 519 height 56
click at [585, 58] on div "Descargar" at bounding box center [600, 60] width 42 height 13
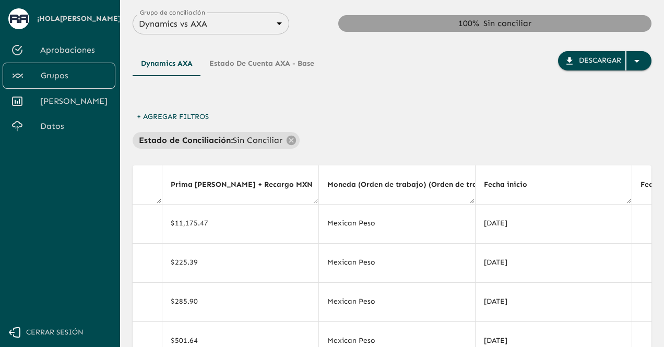
click at [375, 129] on div "+ Agregar Filtros Estado de Conciliación : Sin Conciliar" at bounding box center [392, 127] width 519 height 41
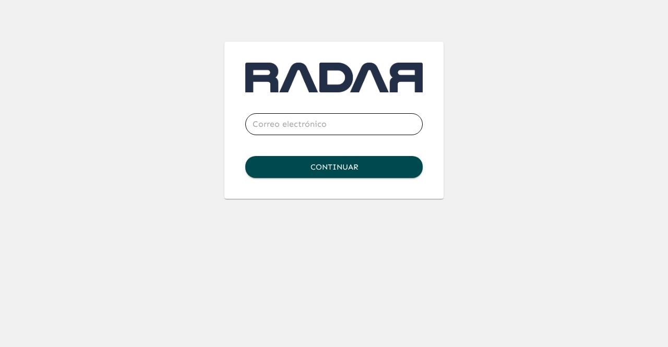
click at [357, 129] on input "email" at bounding box center [333, 124] width 177 height 29
type input "[EMAIL_ADDRESS][DOMAIN_NAME]"
click at [423, 124] on div at bounding box center [423, 124] width 0 height 0
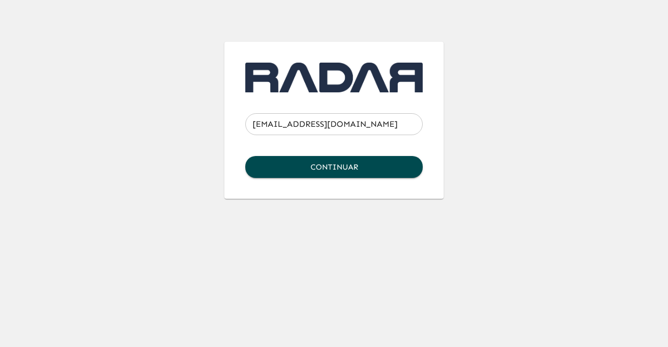
click at [476, 163] on div "[EMAIL_ADDRESS][DOMAIN_NAME] ​ Continuar" at bounding box center [333, 99] width 601 height 199
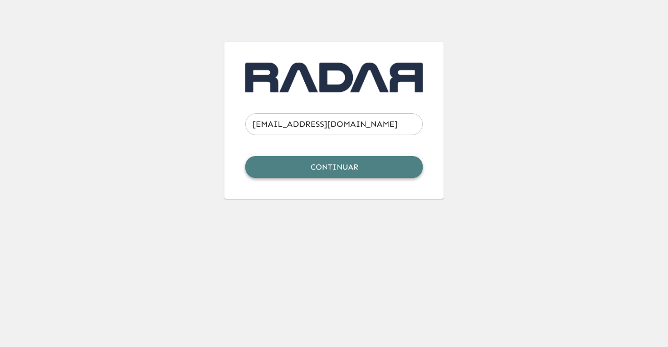
click at [368, 161] on button "Continuar" at bounding box center [333, 167] width 177 height 22
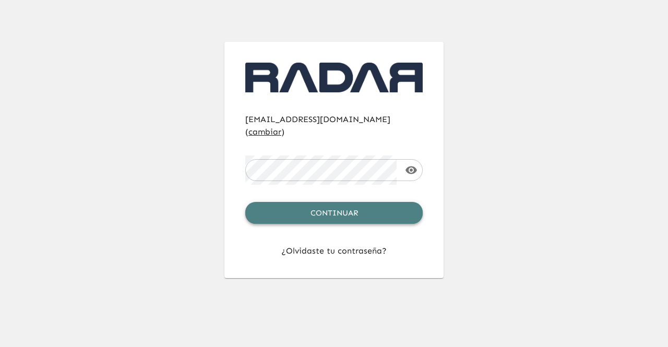
click at [360, 202] on button "Continuar" at bounding box center [333, 213] width 177 height 22
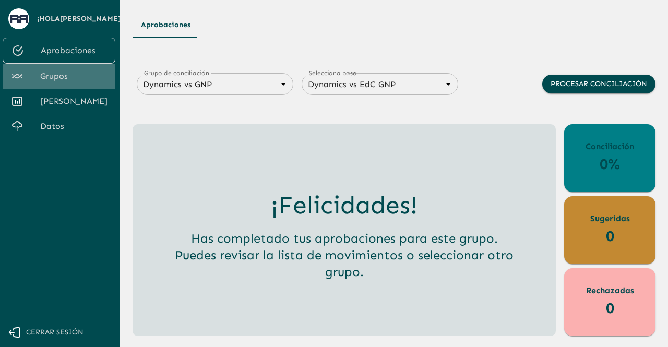
click at [59, 79] on span "Grupos" at bounding box center [73, 76] width 67 height 13
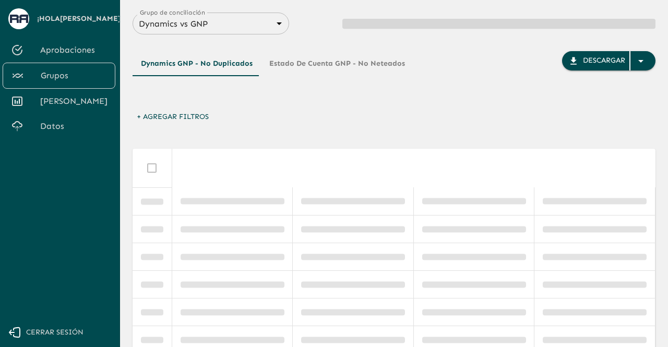
click at [249, 20] on body "Se están procesando los movimientos. Algunas acciones permanecerán deshabilitad…" at bounding box center [334, 173] width 668 height 347
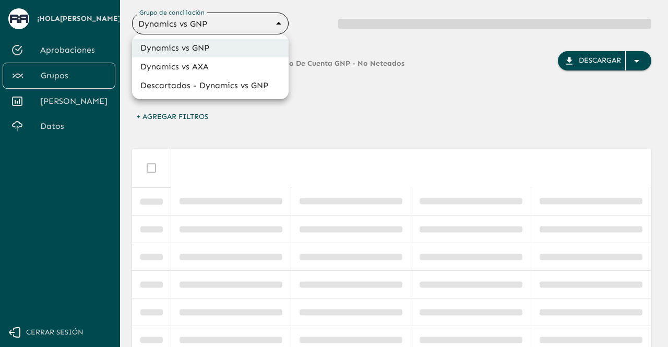
click at [209, 70] on li "Dynamics vs AXA" at bounding box center [210, 66] width 157 height 19
type input "688d0fb445366dcf85fc95f2"
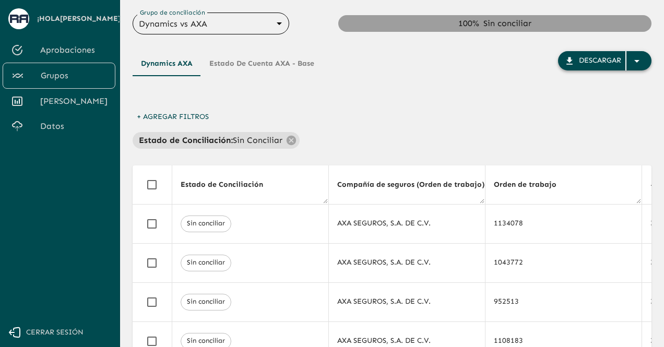
click at [643, 64] on div "button" at bounding box center [638, 61] width 25 height 19
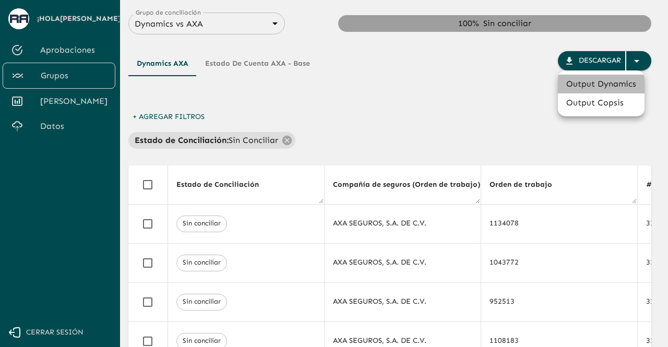
click at [583, 86] on li "Output Dynamics" at bounding box center [601, 84] width 87 height 19
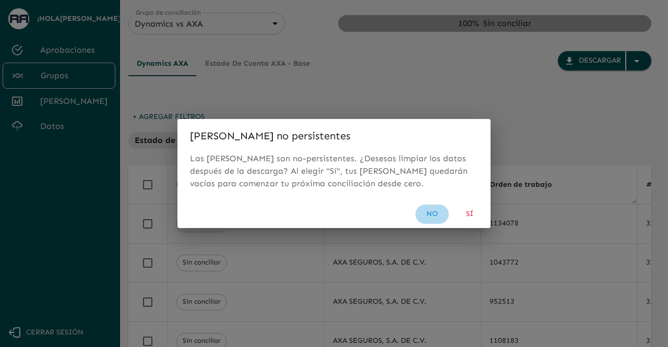
click at [429, 217] on button "No" at bounding box center [431, 214] width 33 height 19
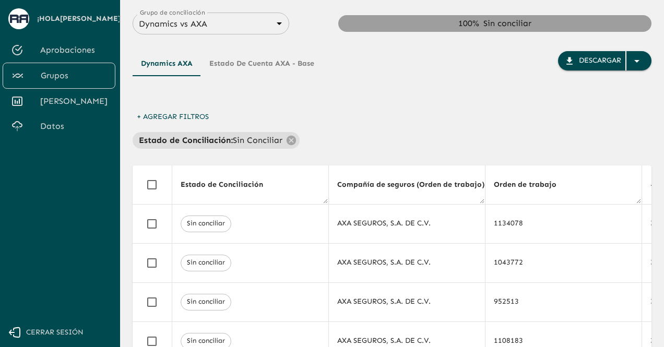
click at [401, 157] on div "Dynamics AXA Estado de cuenta AXA - Base Descargar + Agregar Filtros Estado de …" at bounding box center [392, 318] width 519 height 569
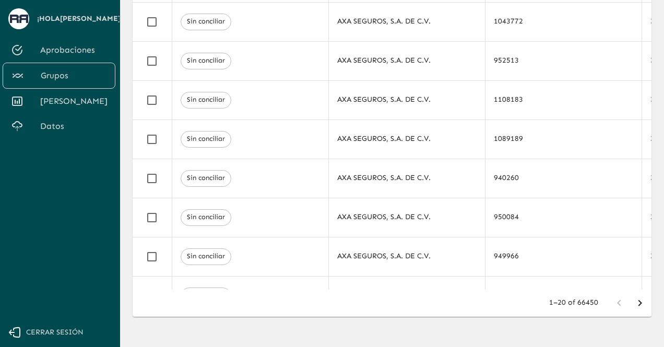
scroll to position [242, 0]
drag, startPoint x: 159, startPoint y: 288, endPoint x: 200, endPoint y: 283, distance: 41.6
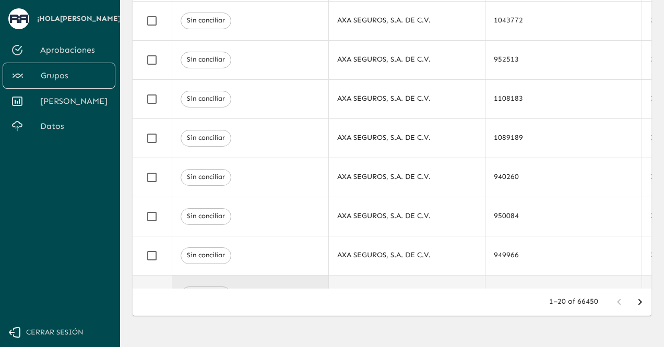
click at [236, 291] on div "1–20 of 66450" at bounding box center [392, 302] width 519 height 27
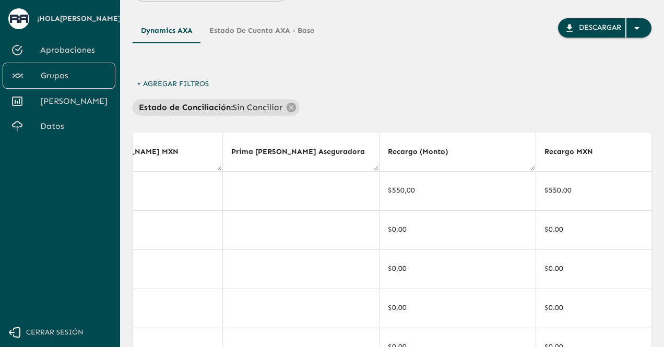
scroll to position [0, 0]
